Goal: Task Accomplishment & Management: Complete application form

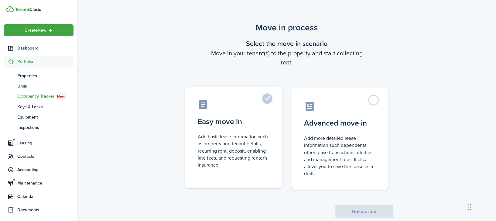
click at [267, 97] on label "Easy move in Add basic lease information such as property and tenant details, r…" at bounding box center [233, 137] width 97 height 101
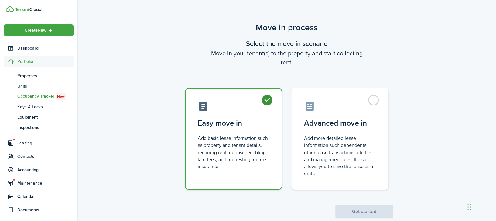
radio input "true"
click at [372, 213] on button "Get started" at bounding box center [364, 211] width 58 height 13
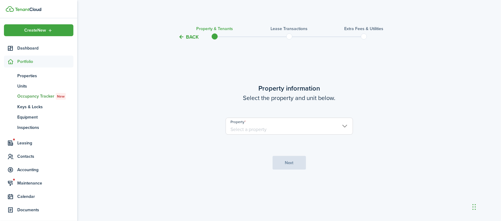
click at [300, 121] on input "Property" at bounding box center [289, 125] width 127 height 17
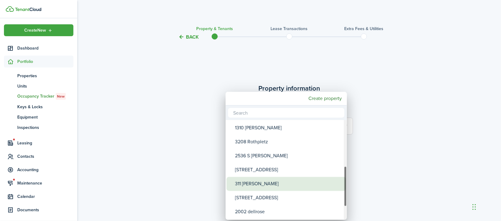
click at [265, 181] on div "311 [PERSON_NAME]" at bounding box center [288, 184] width 107 height 14
type input "311 [PERSON_NAME]"
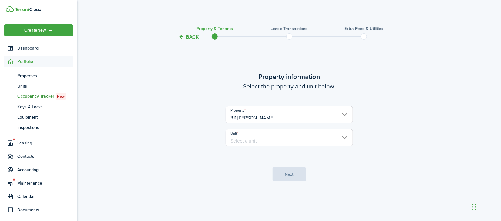
click at [279, 139] on input "Unit" at bounding box center [289, 137] width 127 height 17
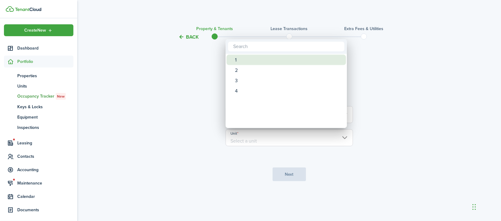
click at [243, 60] on div "1" at bounding box center [288, 60] width 107 height 10
type input "1"
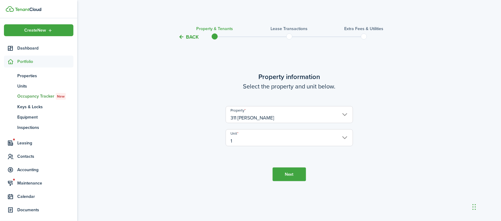
click at [284, 174] on button "Next" at bounding box center [289, 174] width 33 height 14
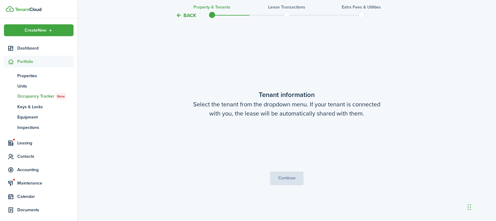
scroll to position [180, 0]
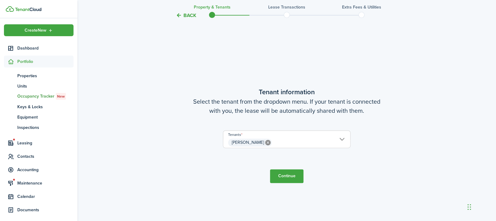
click at [283, 175] on button "Continue" at bounding box center [286, 176] width 33 height 14
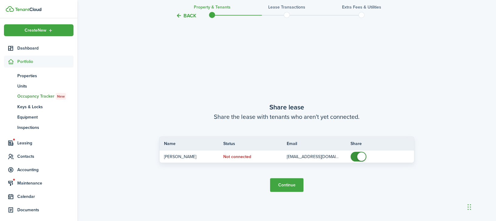
scroll to position [400, 0]
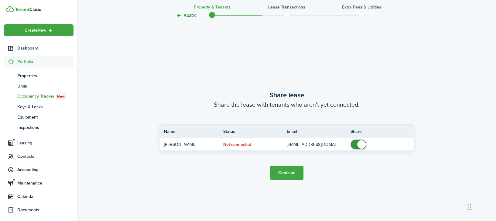
click at [291, 173] on button "Continue" at bounding box center [286, 173] width 33 height 14
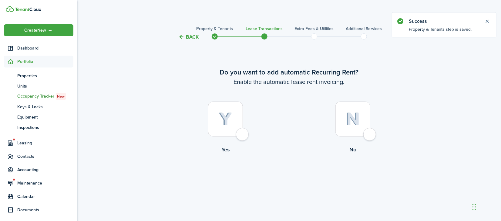
click at [238, 130] on div at bounding box center [225, 118] width 35 height 35
radio input "true"
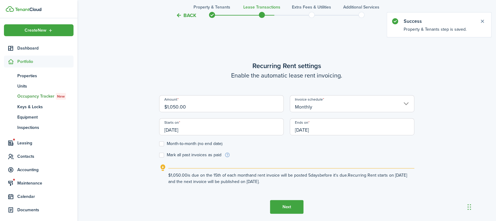
scroll to position [180, 0]
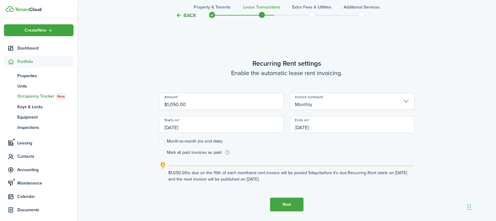
drag, startPoint x: 187, startPoint y: 104, endPoint x: 154, endPoint y: 103, distance: 32.8
click at [154, 103] on div "Back Property & Tenants Lease Transactions Extra fees & Utilities Additional Se…" at bounding box center [286, 43] width 418 height 403
type input "$1,232.00"
click at [247, 128] on input "[DATE]" at bounding box center [221, 124] width 124 height 17
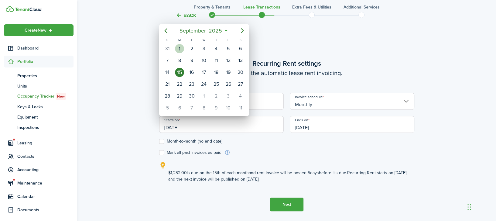
click at [179, 48] on div "1" at bounding box center [179, 48] width 9 height 9
type input "[DATE]"
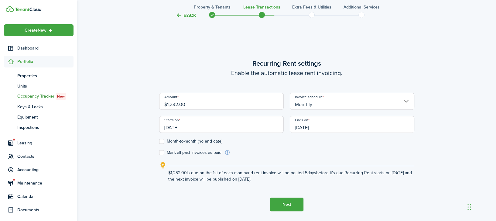
click at [326, 122] on input "[DATE]" at bounding box center [352, 124] width 124 height 17
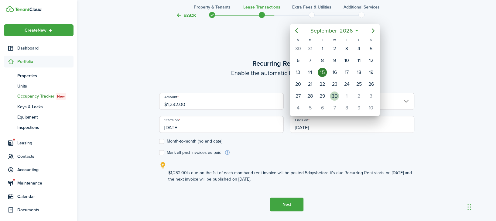
click at [337, 96] on div "30" at bounding box center [334, 95] width 9 height 9
type input "[DATE]"
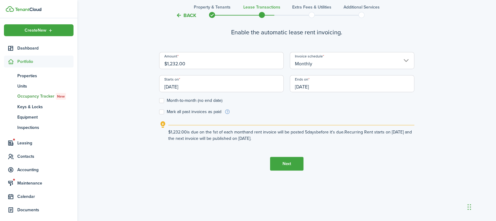
scroll to position [220, 0]
click at [287, 163] on button "Next" at bounding box center [286, 164] width 33 height 14
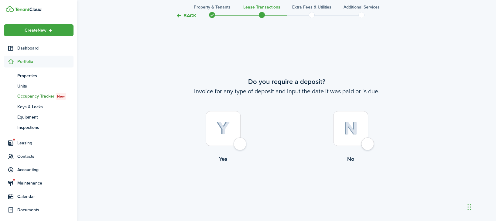
scroll to position [400, 0]
click at [240, 140] on div at bounding box center [222, 127] width 35 height 35
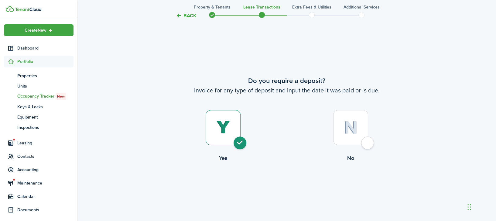
radio input "true"
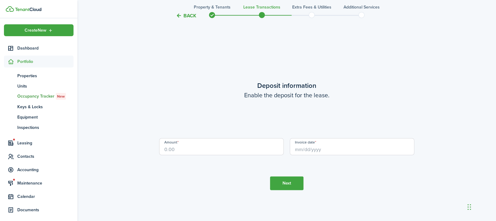
scroll to position [621, 0]
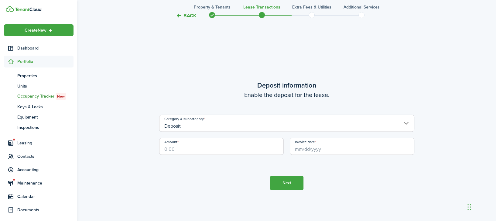
click at [222, 144] on input "Amount" at bounding box center [221, 145] width 124 height 17
click at [317, 146] on input "Invoice date" at bounding box center [352, 145] width 124 height 17
type input "$700.00"
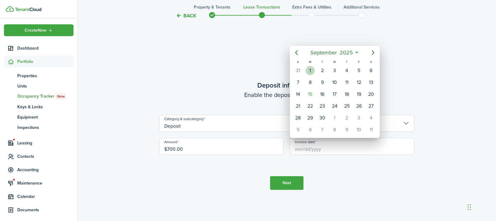
click at [310, 75] on div "[DATE]" at bounding box center [310, 71] width 12 height 12
type input "[DATE]"
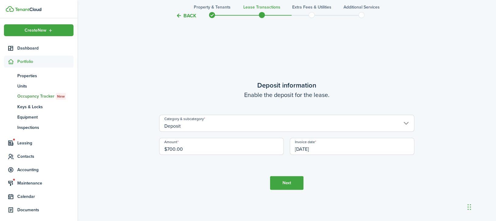
click at [289, 183] on button "Next" at bounding box center [286, 183] width 33 height 14
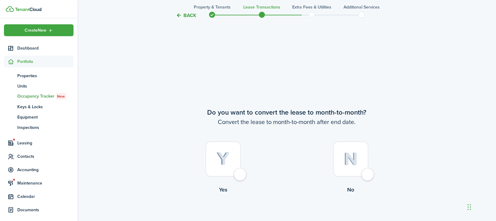
scroll to position [842, 0]
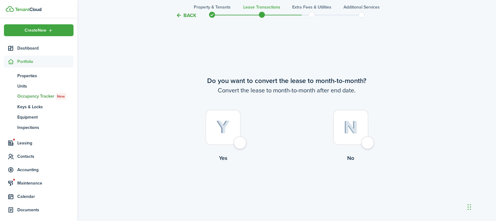
click at [240, 144] on div at bounding box center [222, 127] width 35 height 35
radio input "true"
click at [295, 187] on button "Continue" at bounding box center [286, 187] width 33 height 14
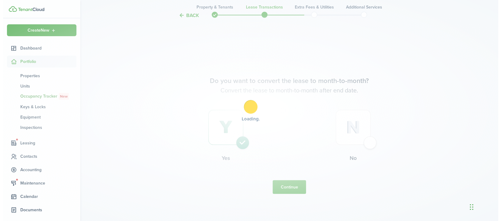
scroll to position [0, 0]
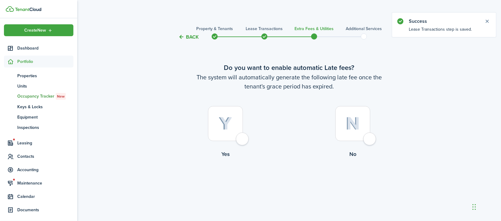
click at [243, 138] on div at bounding box center [225, 123] width 35 height 35
radio input "true"
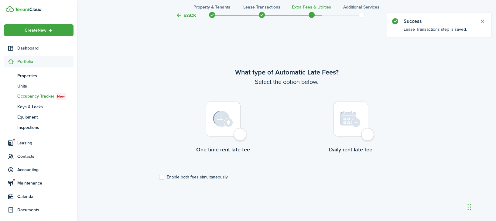
scroll to position [180, 0]
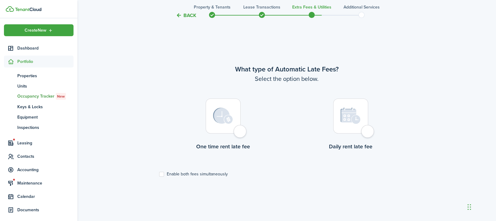
click at [240, 132] on div at bounding box center [222, 115] width 35 height 35
radio input "true"
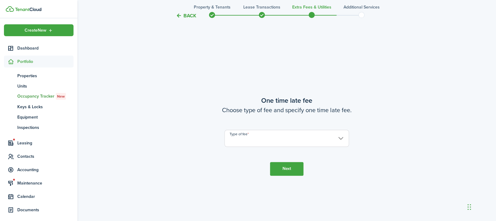
scroll to position [400, 0]
click at [253, 136] on input "Type of fee" at bounding box center [286, 137] width 124 height 17
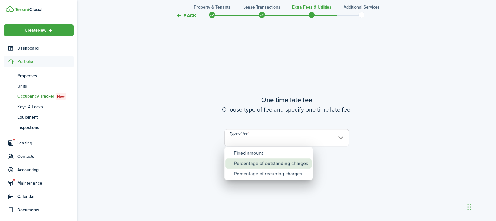
click at [252, 163] on div "Percentage of outstanding charges" at bounding box center [271, 163] width 74 height 10
type input "Percentage of outstanding charges"
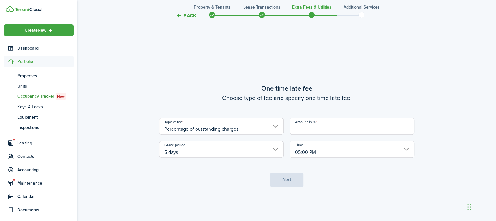
click at [308, 128] on input "Amount in %" at bounding box center [352, 125] width 124 height 17
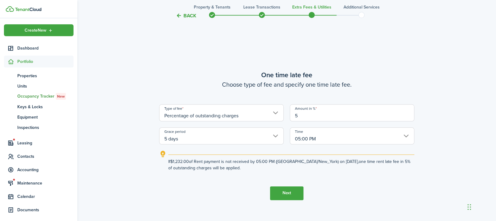
type input "5"
click at [293, 192] on button "Next" at bounding box center [286, 193] width 33 height 14
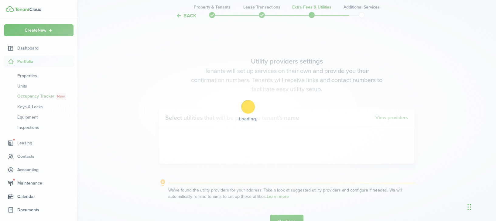
scroll to position [621, 0]
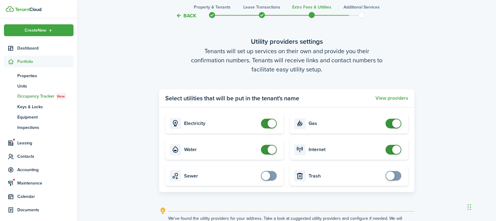
checkbox input "false"
click at [266, 145] on span at bounding box center [269, 149] width 6 height 10
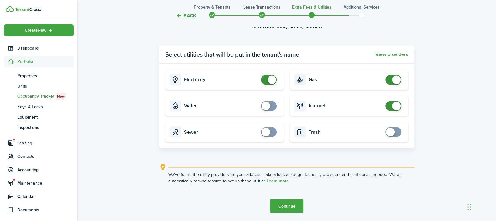
scroll to position [685, 0]
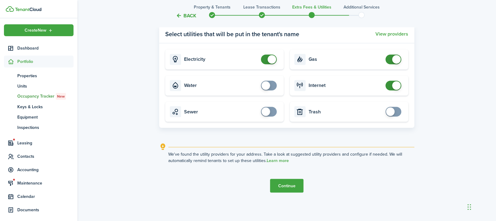
click at [284, 185] on button "Continue" at bounding box center [286, 185] width 33 height 14
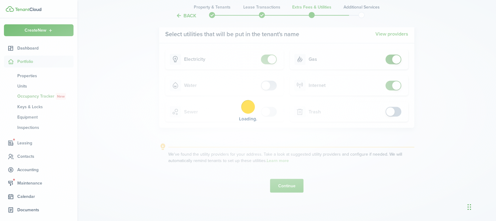
scroll to position [0, 0]
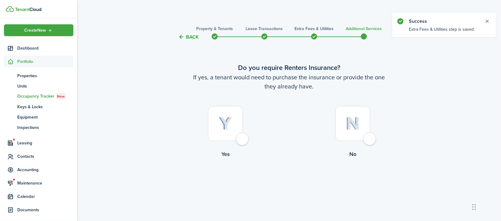
click at [368, 140] on div at bounding box center [353, 123] width 35 height 35
radio input "true"
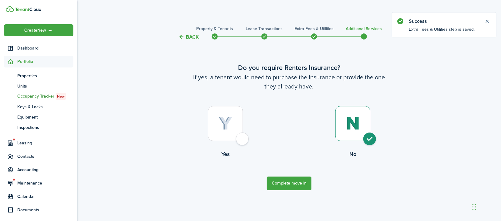
click at [296, 184] on button "Complete move in" at bounding box center [289, 183] width 45 height 14
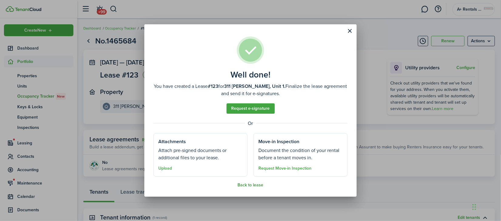
click at [258, 185] on button "Back to lease" at bounding box center [251, 184] width 26 height 5
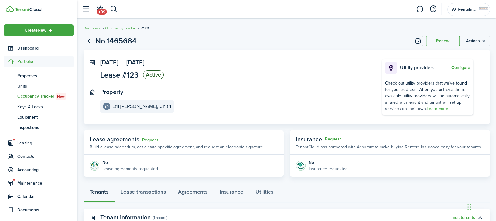
click at [217, 153] on panel-main-header "Lease agreements Request Build a lease addendum, get a state-specific agreement…" at bounding box center [183, 142] width 200 height 25
click at [145, 141] on link "Request" at bounding box center [150, 139] width 16 height 5
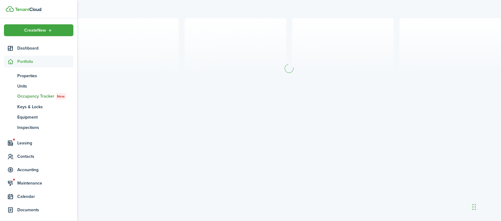
click at [119, 140] on div at bounding box center [289, 112] width 424 height 189
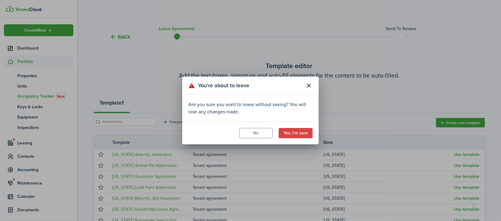
click at [304, 139] on modal-footer "No Yes, I'm sure" at bounding box center [250, 132] width 137 height 23
click at [303, 136] on button "Yes, I'm sure" at bounding box center [296, 133] width 34 height 10
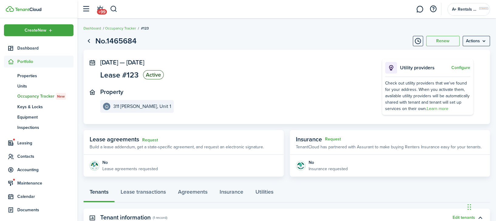
scroll to position [81, 0]
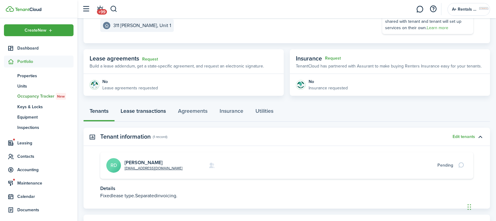
click at [151, 114] on link "Lease transactions" at bounding box center [142, 112] width 57 height 18
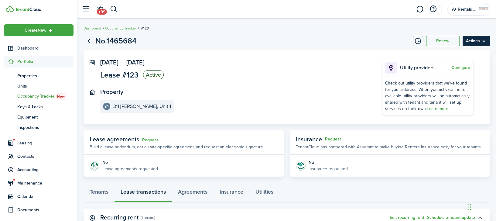
click at [468, 42] on menu-btn "Actions" at bounding box center [475, 41] width 27 height 10
click at [313, 62] on panel-main-section "[DATE] — [DATE] Lease #123 Active" at bounding box center [231, 70] width 263 height 22
